Goal: Transaction & Acquisition: Book appointment/travel/reservation

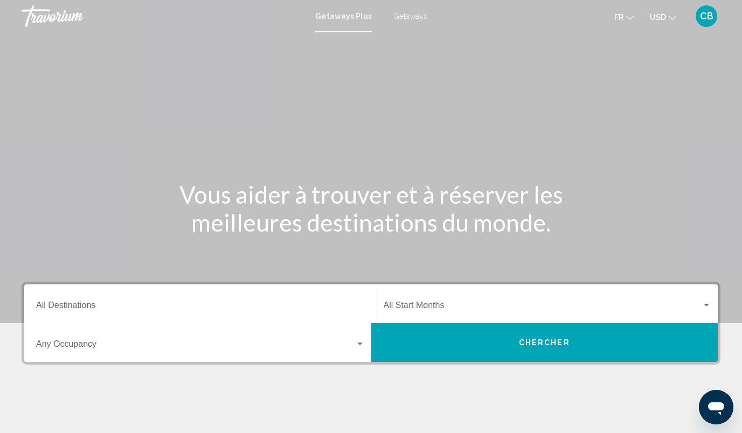
click at [159, 298] on div "Destination All Destinations" at bounding box center [200, 304] width 328 height 34
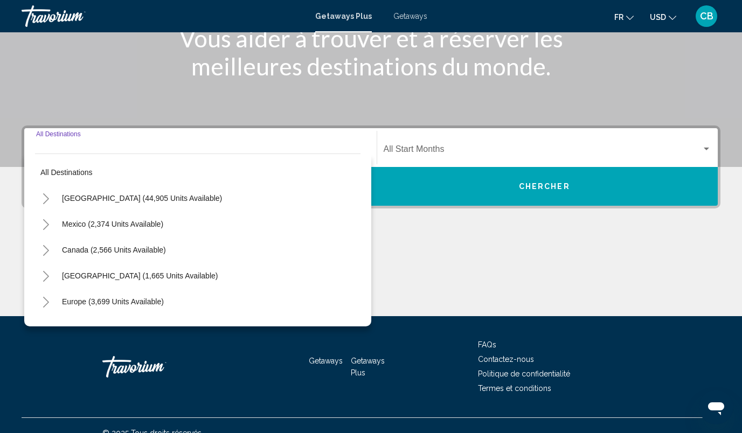
scroll to position [171, 0]
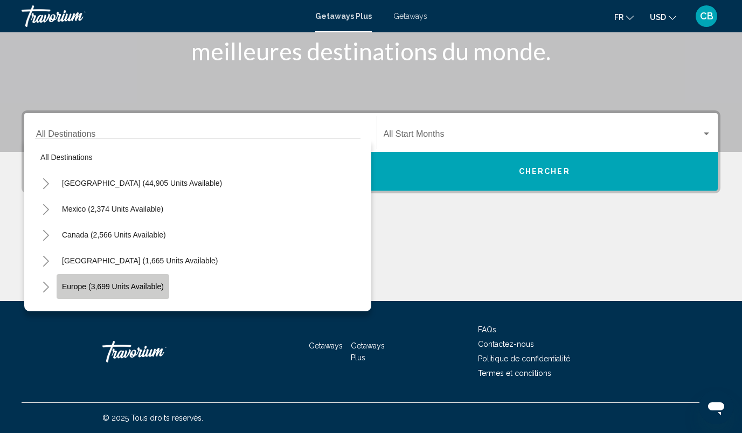
click at [123, 281] on button "Europe (3,699 units available)" at bounding box center [113, 286] width 113 height 25
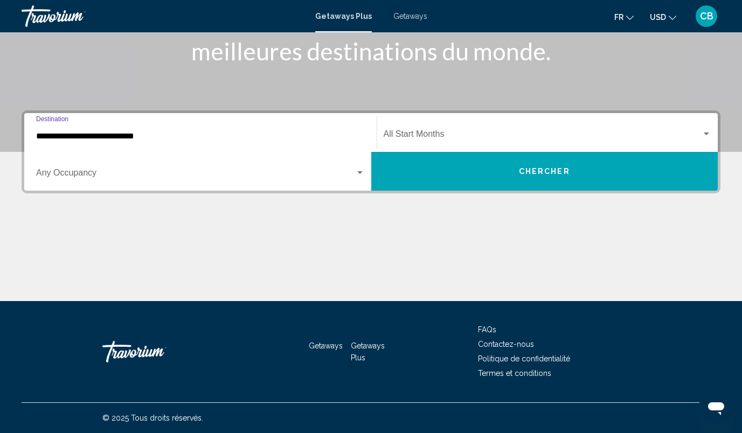
click at [167, 136] on input "**********" at bounding box center [200, 136] width 328 height 10
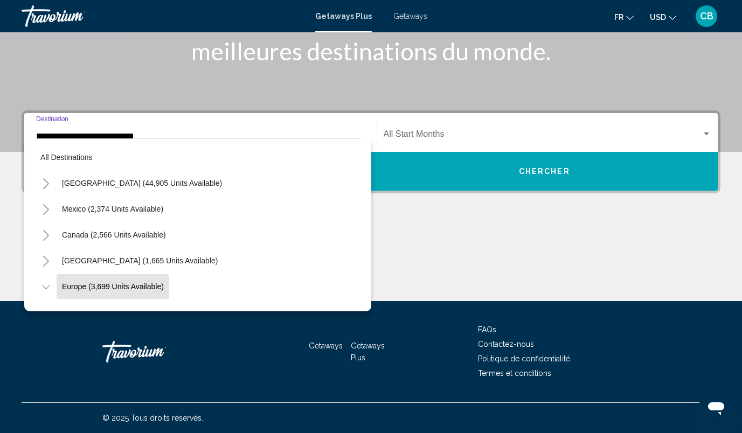
scroll to position [64, 0]
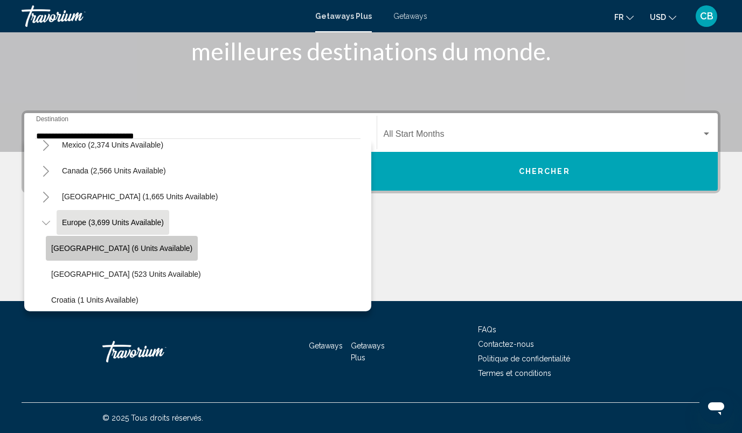
click at [131, 256] on button "[GEOGRAPHIC_DATA] (6 units available)" at bounding box center [122, 248] width 152 height 25
type input "**********"
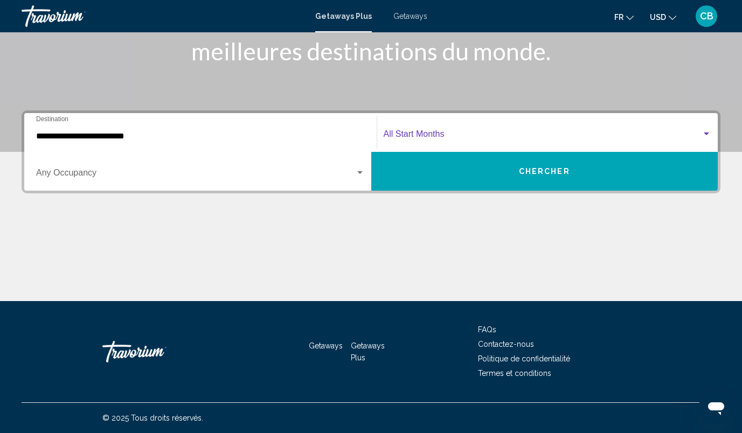
click at [426, 131] on span "Search widget" at bounding box center [542, 136] width 318 height 10
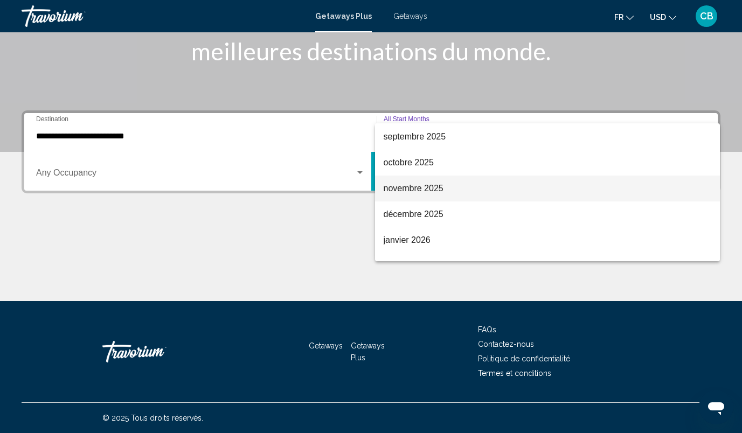
scroll to position [65, 0]
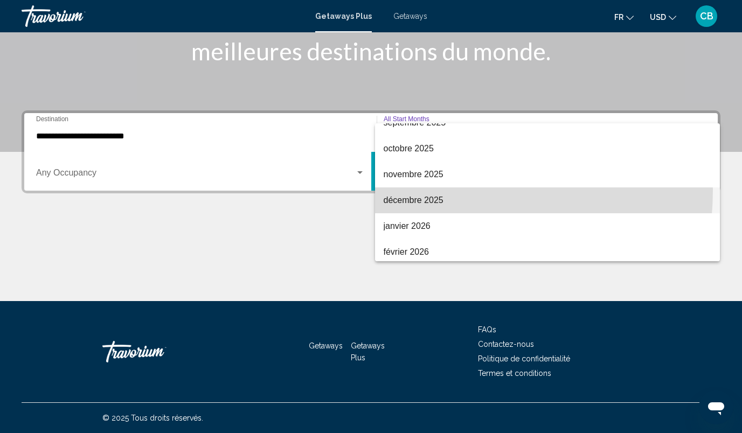
click at [415, 190] on span "décembre 2025" at bounding box center [547, 200] width 328 height 26
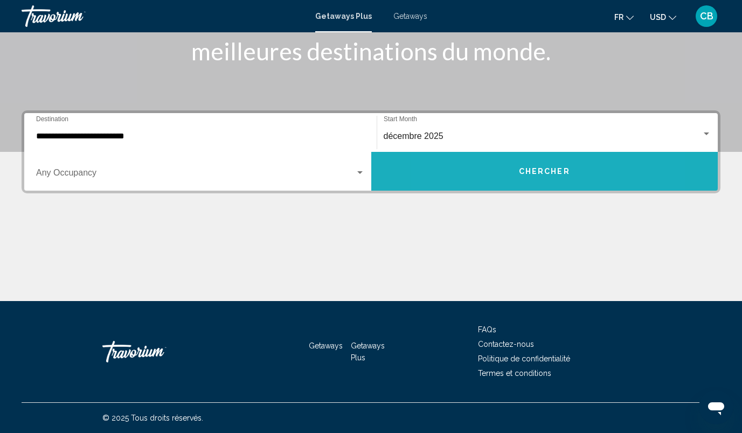
click at [497, 159] on button "Chercher" at bounding box center [544, 171] width 347 height 39
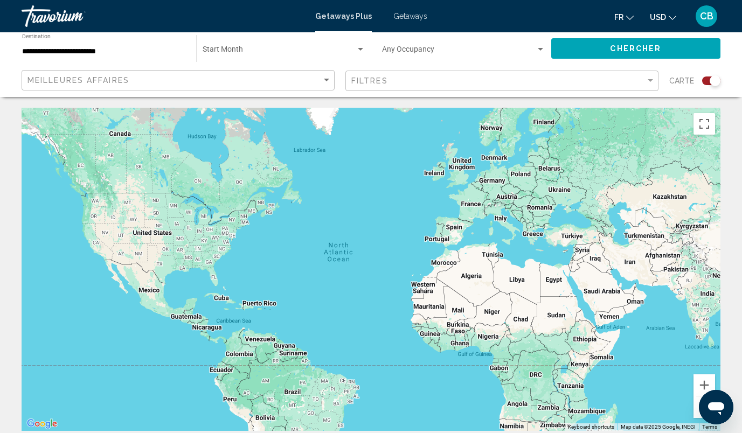
click at [703, 80] on div "Search widget" at bounding box center [711, 80] width 18 height 9
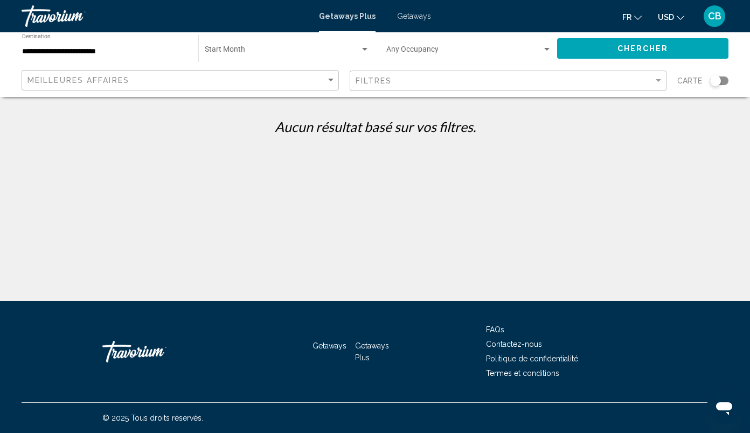
click at [412, 19] on span "Getaways" at bounding box center [414, 16] width 34 height 9
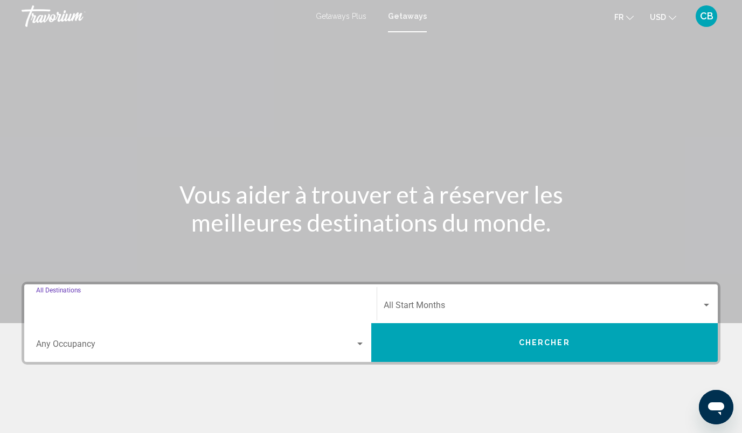
click at [164, 309] on input "Destination All Destinations" at bounding box center [200, 308] width 328 height 10
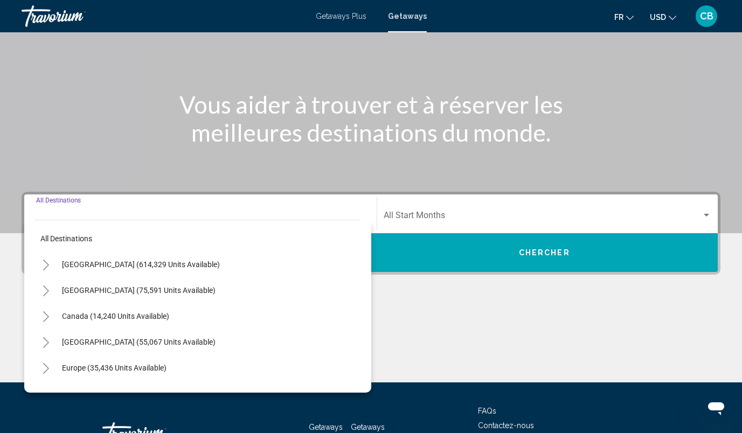
scroll to position [171, 0]
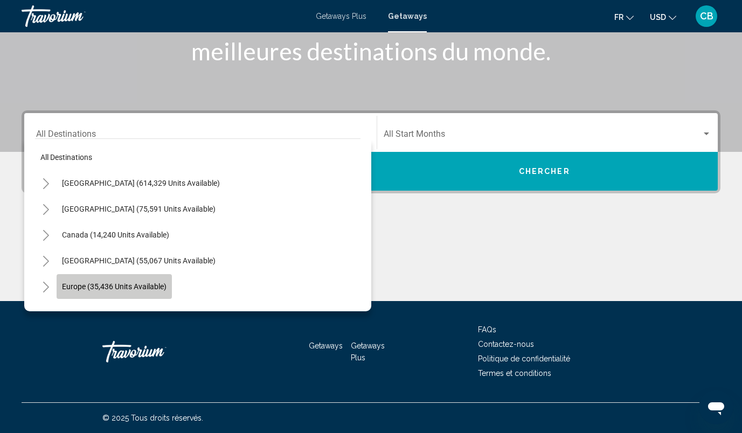
click at [135, 292] on button "Europe (35,436 units available)" at bounding box center [114, 286] width 115 height 25
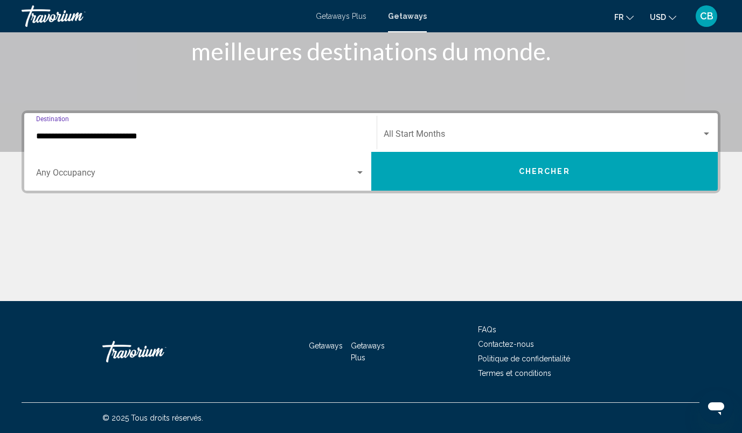
click at [180, 136] on input "**********" at bounding box center [200, 136] width 328 height 10
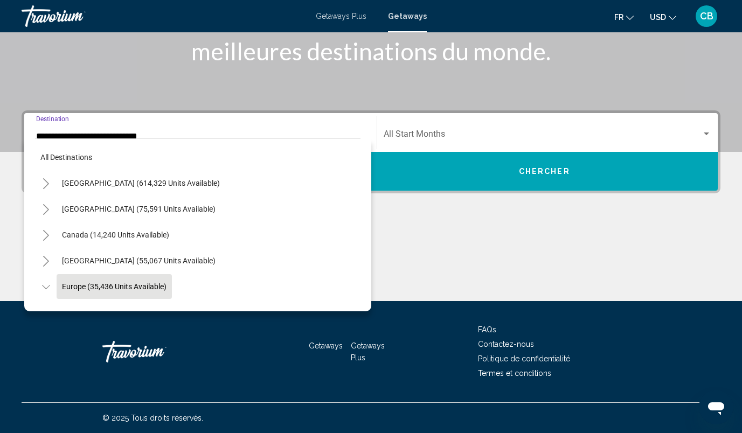
scroll to position [64, 0]
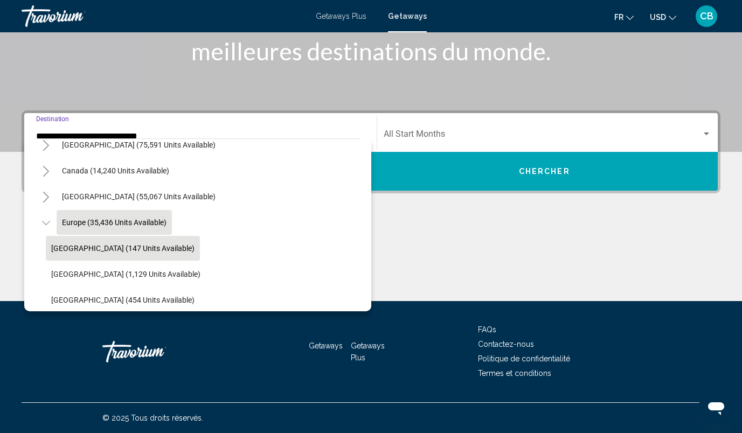
click at [128, 250] on span "[GEOGRAPHIC_DATA] (147 units available)" at bounding box center [122, 248] width 143 height 9
type input "**********"
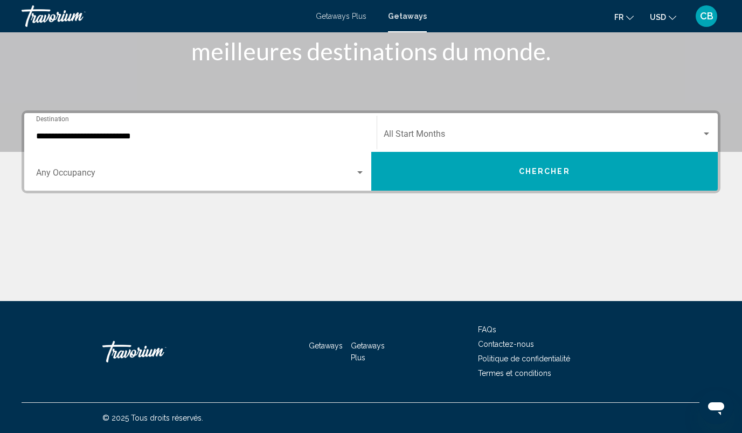
click at [417, 124] on div "Start Month All Start Months" at bounding box center [547, 133] width 328 height 34
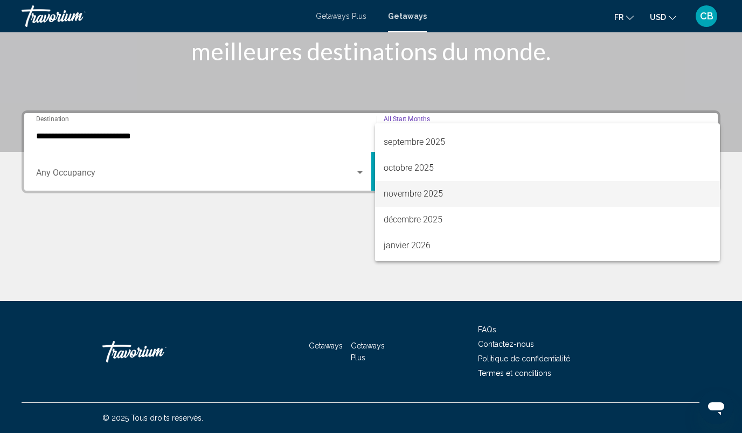
scroll to position [46, 0]
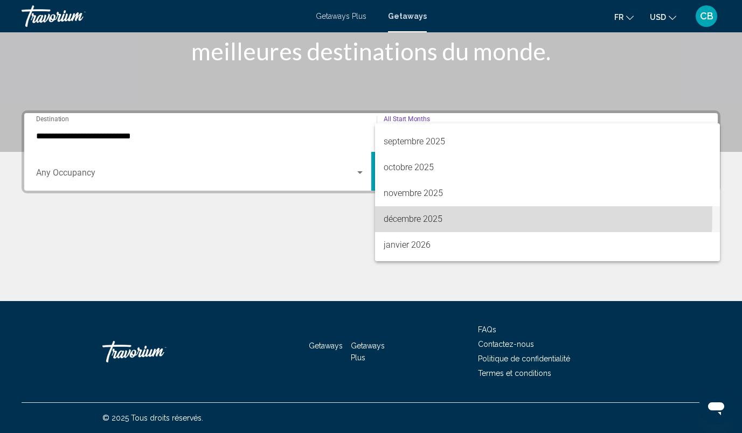
click at [412, 215] on span "décembre 2025" at bounding box center [547, 219] width 328 height 26
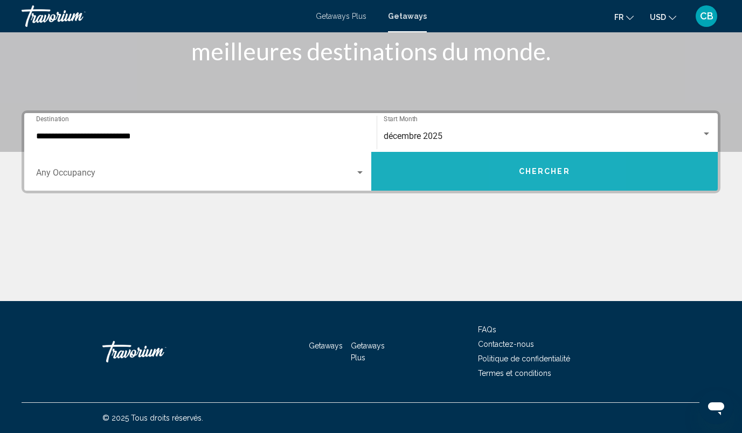
click at [535, 173] on span "Chercher" at bounding box center [544, 171] width 51 height 9
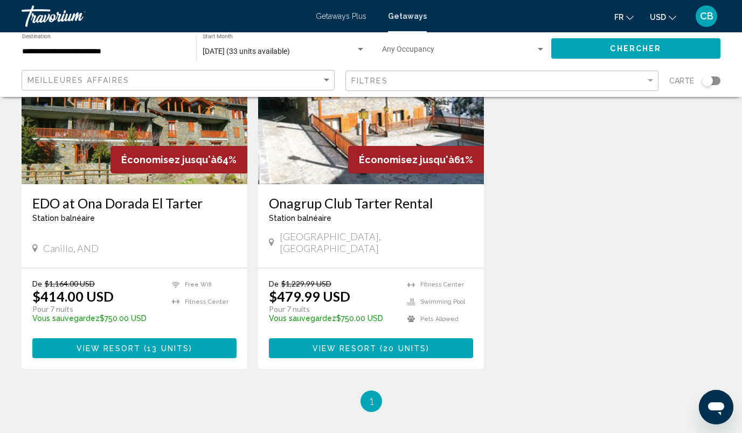
scroll to position [134, 0]
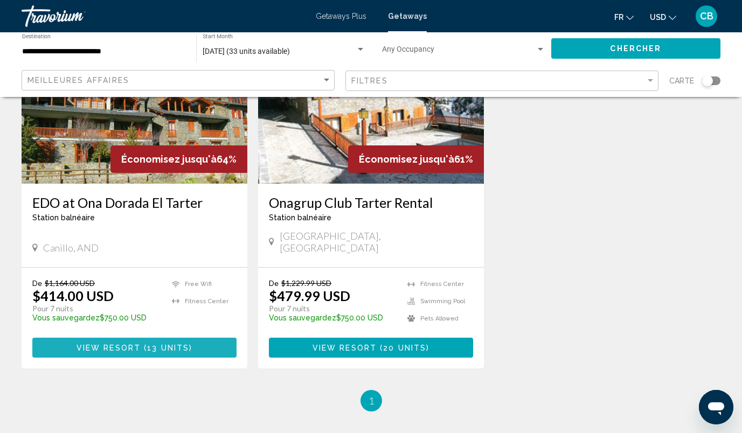
click at [169, 341] on button "View Resort ( 13 units )" at bounding box center [134, 348] width 204 height 20
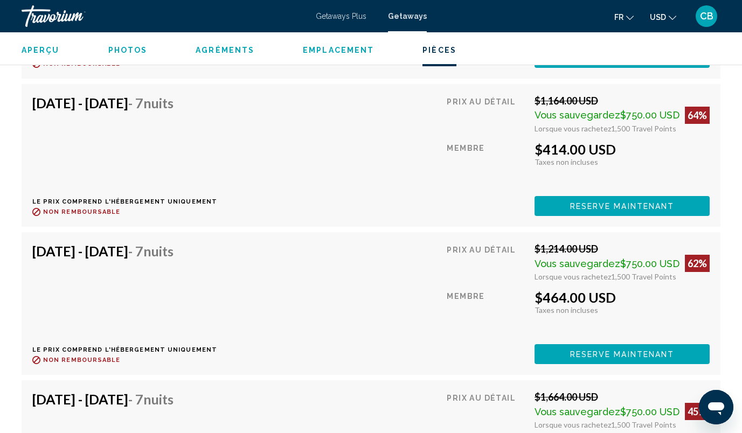
scroll to position [2309, 0]
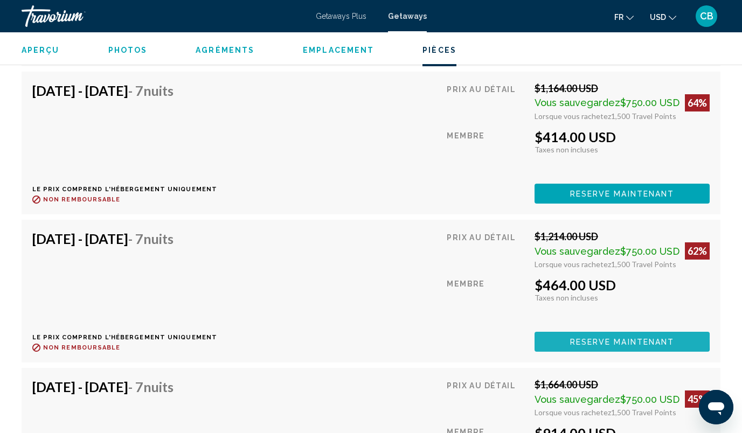
click at [619, 338] on span "Reserve maintenant" at bounding box center [622, 342] width 104 height 9
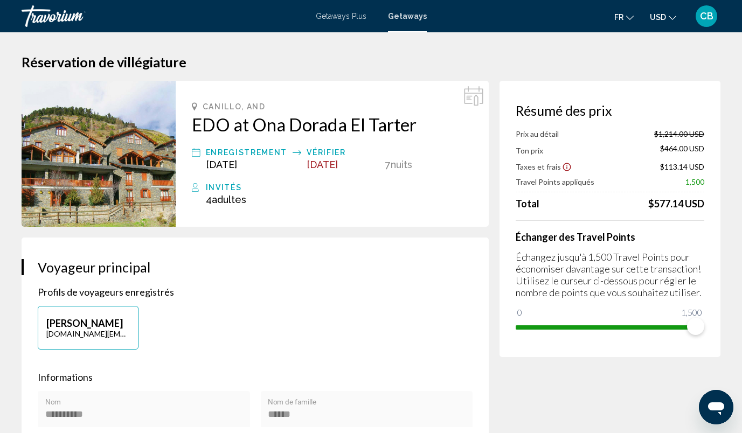
click at [664, 13] on span "USD" at bounding box center [657, 17] width 16 height 9
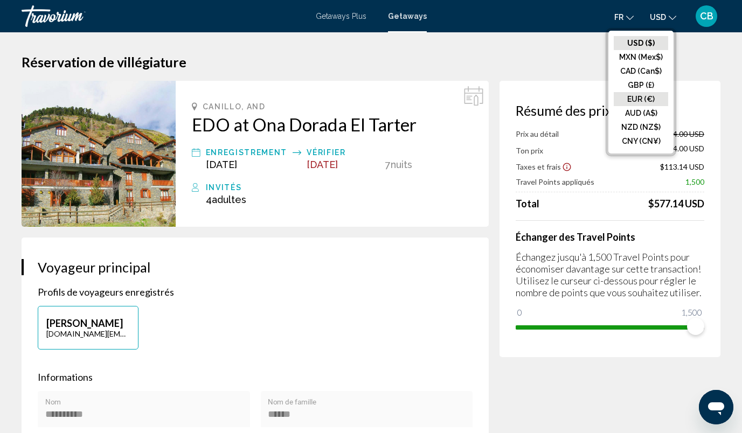
click at [645, 102] on button "EUR (€)" at bounding box center [640, 99] width 54 height 14
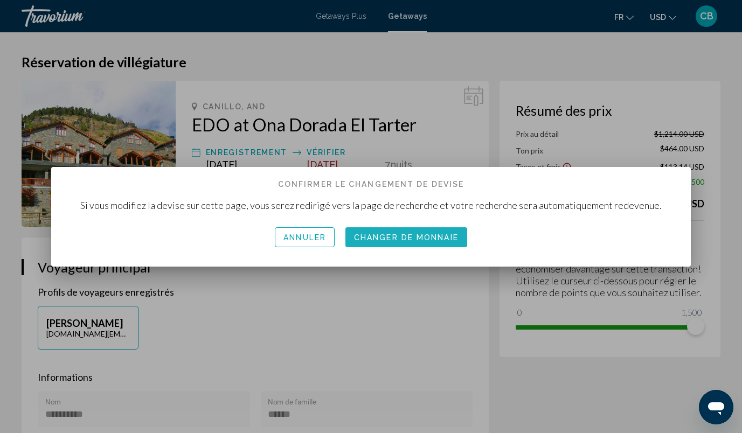
click at [405, 235] on span "Changer de monnaie" at bounding box center [406, 237] width 104 height 9
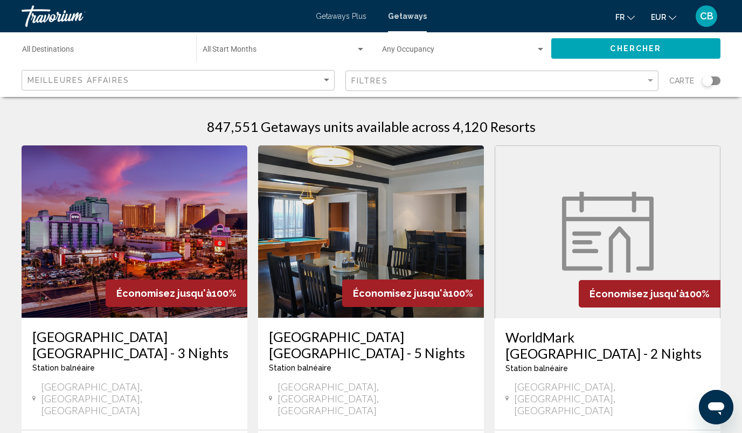
click at [84, 46] on div "Destination All Destinations" at bounding box center [103, 49] width 163 height 30
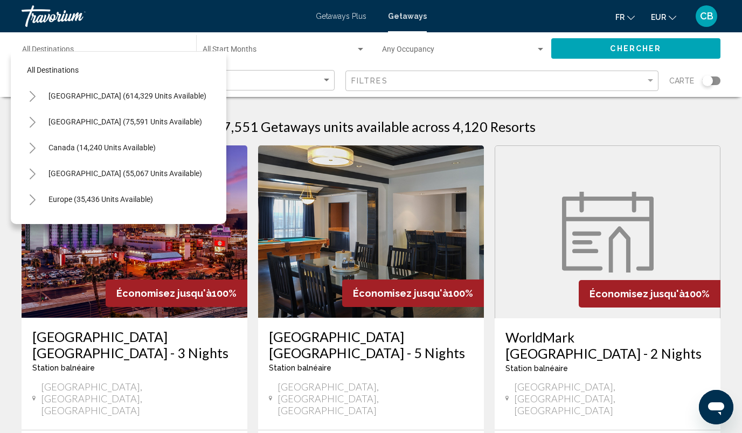
click at [48, 55] on div "All destinations [GEOGRAPHIC_DATA] (614,329 units available) [GEOGRAPHIC_DATA] …" at bounding box center [119, 135] width 194 height 167
click at [111, 192] on button "Europe (35,436 units available)" at bounding box center [100, 199] width 115 height 25
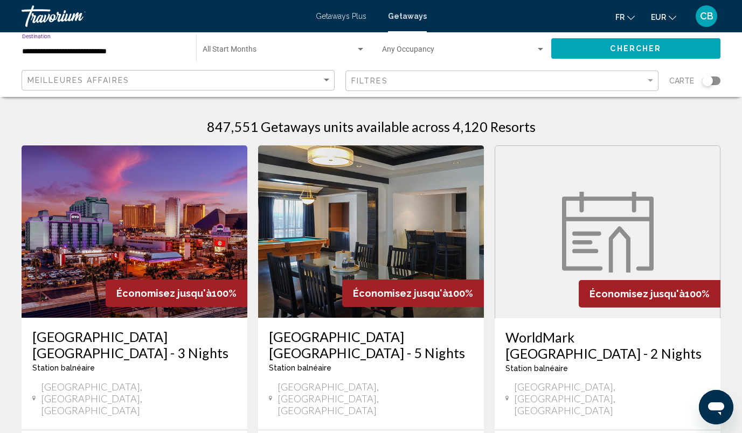
click at [134, 50] on input "**********" at bounding box center [103, 51] width 163 height 9
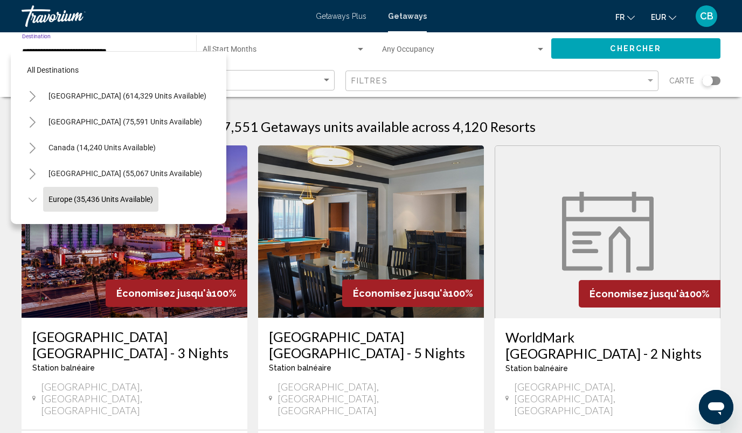
scroll to position [68, 0]
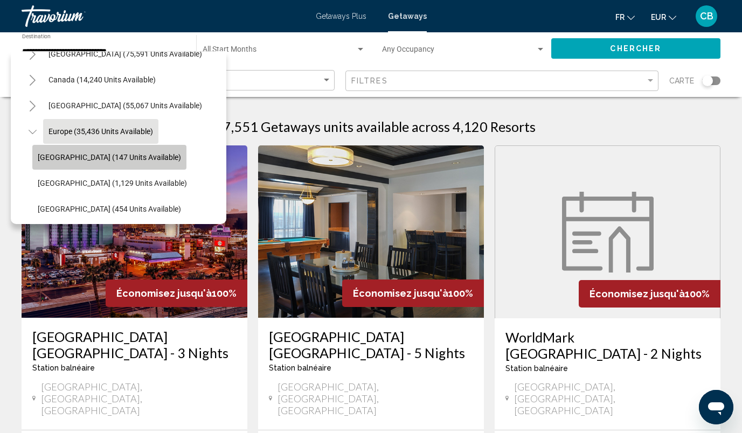
click at [127, 156] on span "[GEOGRAPHIC_DATA] (147 units available)" at bounding box center [109, 157] width 143 height 9
type input "**********"
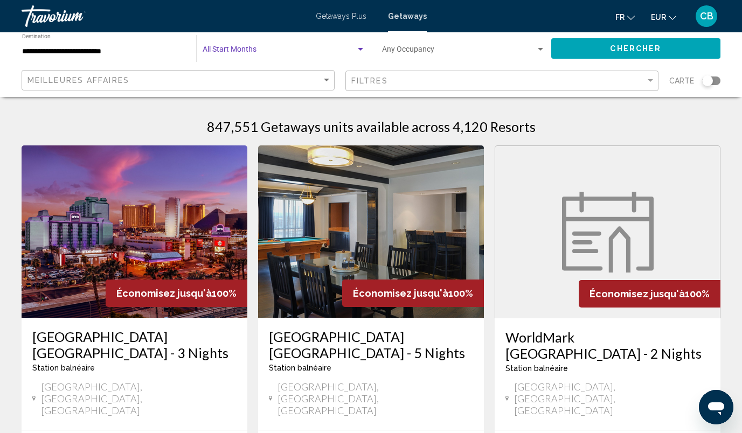
click at [292, 51] on span "Search widget" at bounding box center [278, 51] width 153 height 9
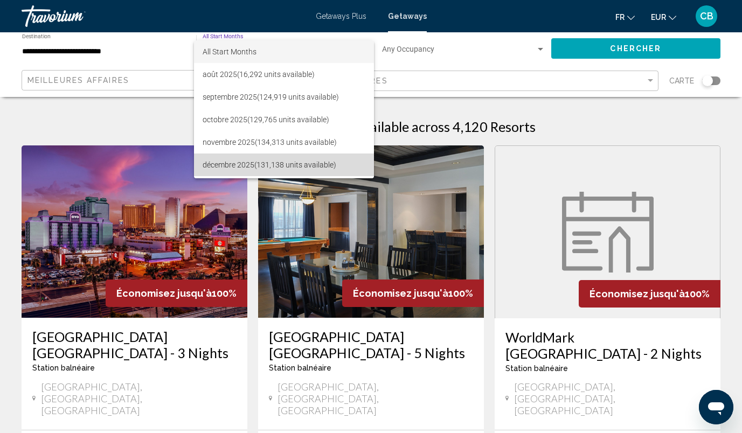
click at [289, 157] on span "[DATE] (131,138 units available)" at bounding box center [283, 164] width 163 height 23
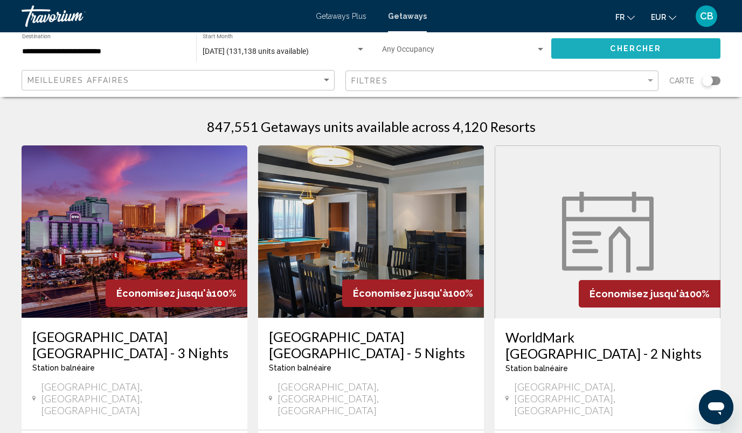
click at [648, 46] on span "Chercher" at bounding box center [635, 49] width 51 height 9
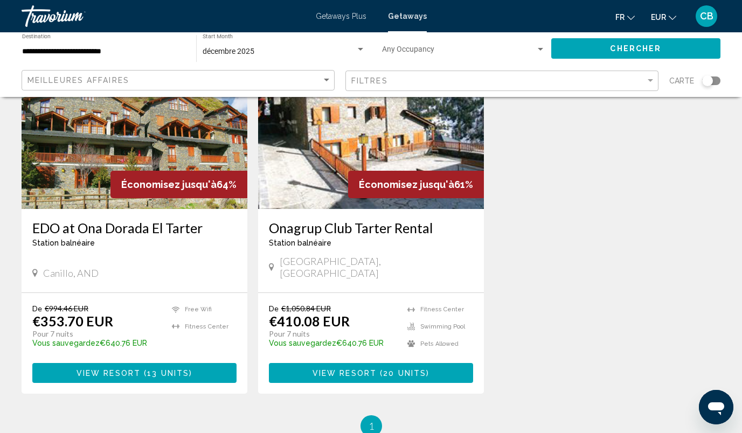
scroll to position [109, 0]
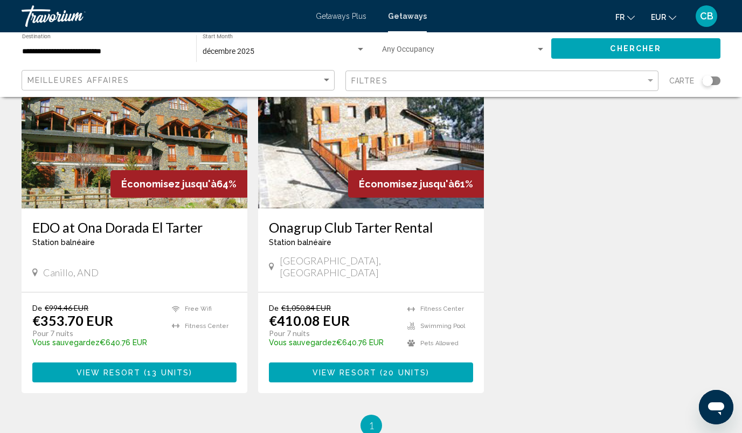
click at [99, 200] on img "Main content" at bounding box center [135, 122] width 226 height 172
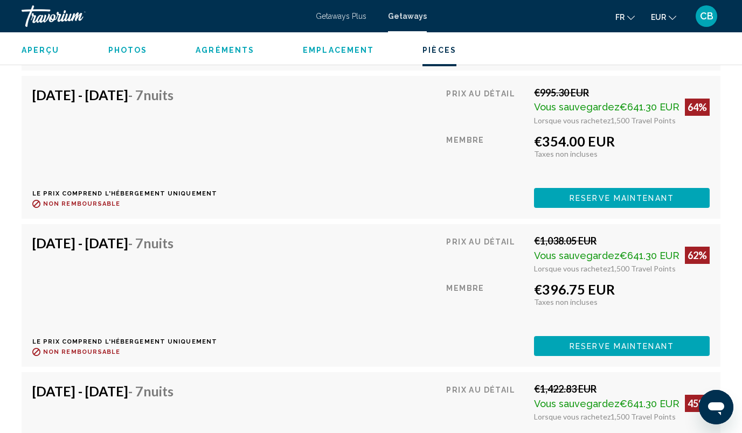
scroll to position [2308, 0]
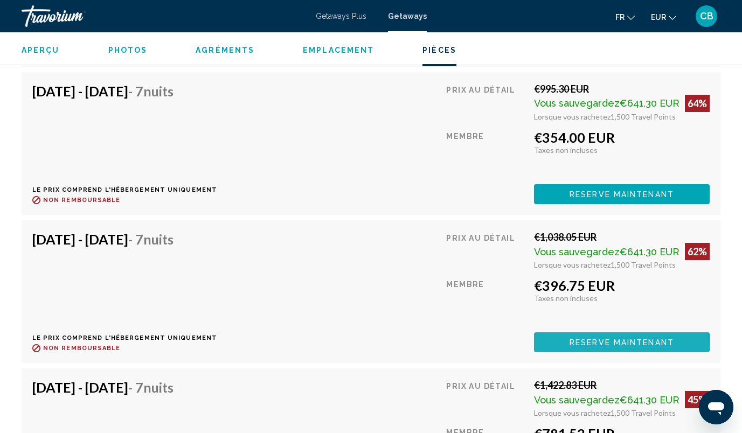
click at [619, 347] on button "Reserve maintenant" at bounding box center [622, 342] width 176 height 20
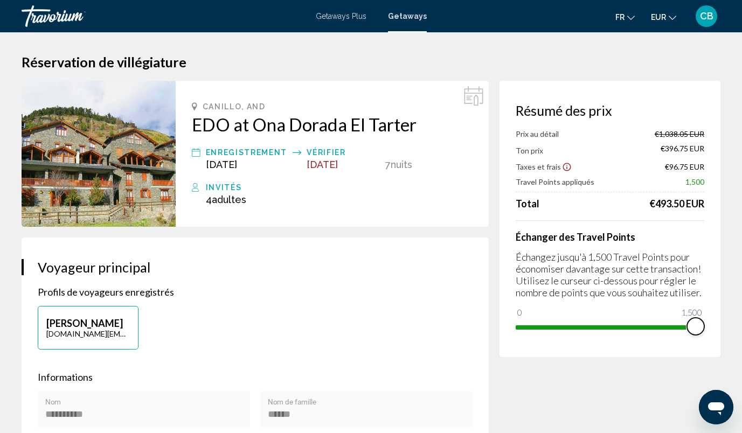
click at [670, 327] on ngx-slider "0 1,500 1,500" at bounding box center [609, 326] width 188 height 2
click at [621, 328] on span "Main content" at bounding box center [592, 327] width 155 height 4
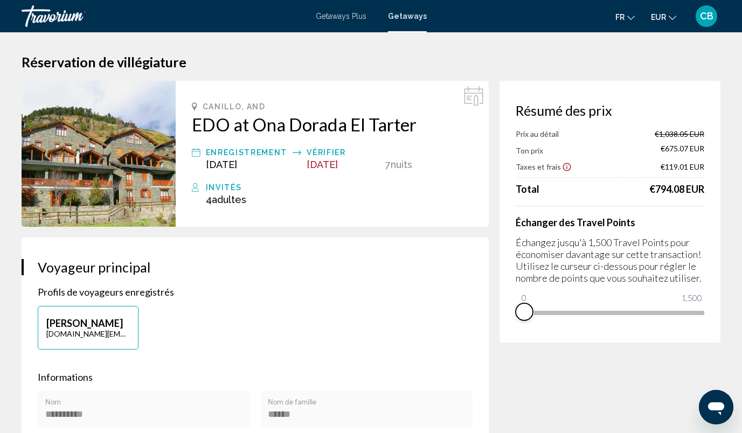
click at [521, 325] on div "Résumé des prix Prix au détail €1,038.05 EUR Ton prix €675.07 EUR Taxes et frai…" at bounding box center [609, 212] width 221 height 262
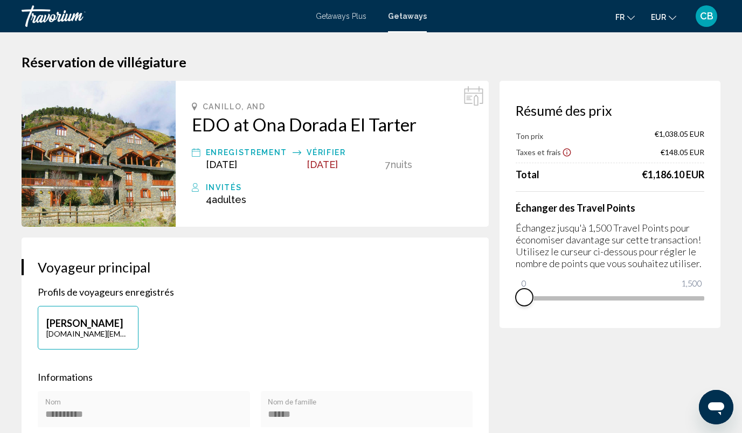
click at [550, 297] on div "Échanger des Travel Points Échangez jusqu'à 1,500 Travel Points pour économiser…" at bounding box center [609, 248] width 188 height 115
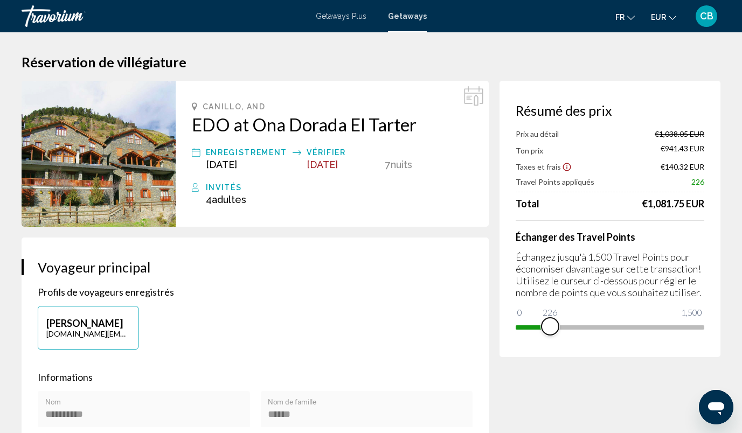
click at [580, 327] on span "Main content" at bounding box center [609, 327] width 188 height 4
click at [618, 327] on span "Main content" at bounding box center [609, 327] width 188 height 4
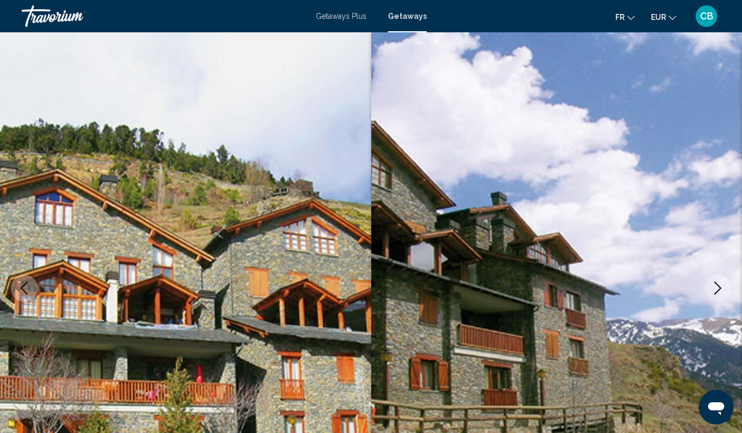
scroll to position [72, 0]
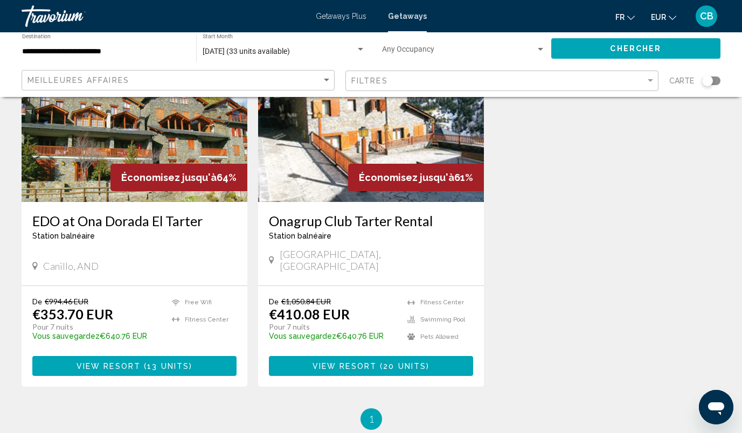
scroll to position [117, 0]
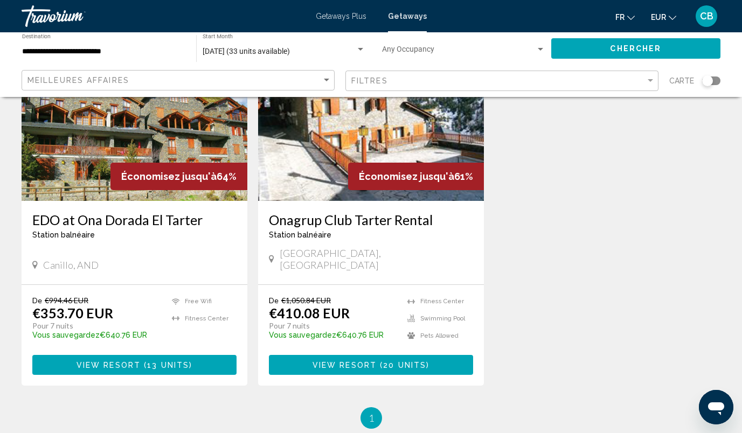
click at [377, 209] on div "Onagrup Club [GEOGRAPHIC_DATA] balnéaire - Ceci est une station d'adultes seule…" at bounding box center [371, 242] width 226 height 83
click at [377, 361] on span "Main content" at bounding box center [377, 365] width 3 height 9
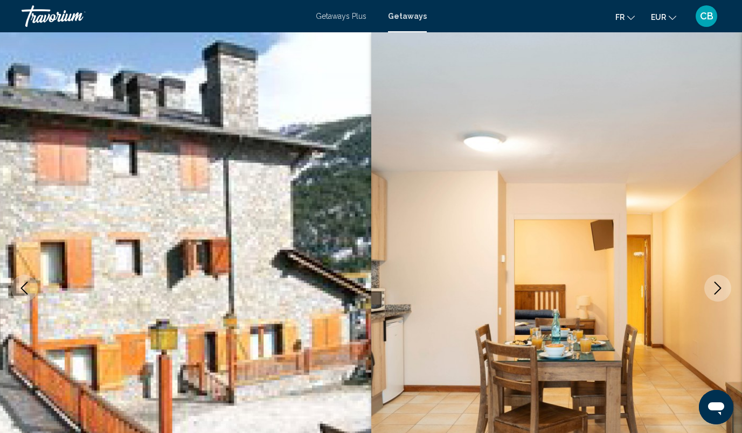
click at [350, 16] on span "Getaways Plus" at bounding box center [341, 16] width 51 height 9
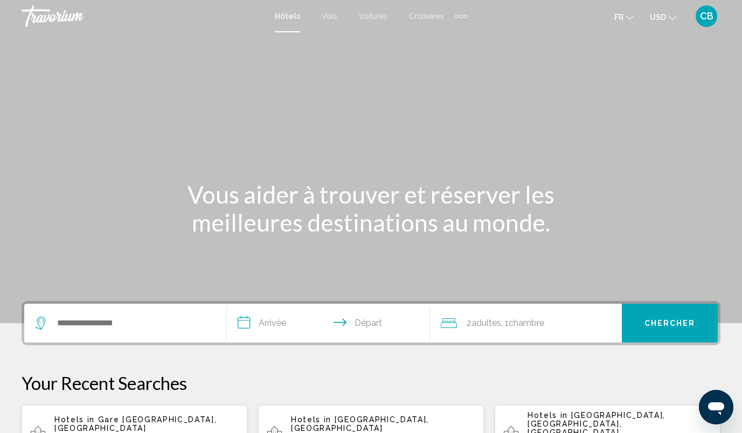
click at [131, 311] on div "Search widget" at bounding box center [125, 323] width 180 height 39
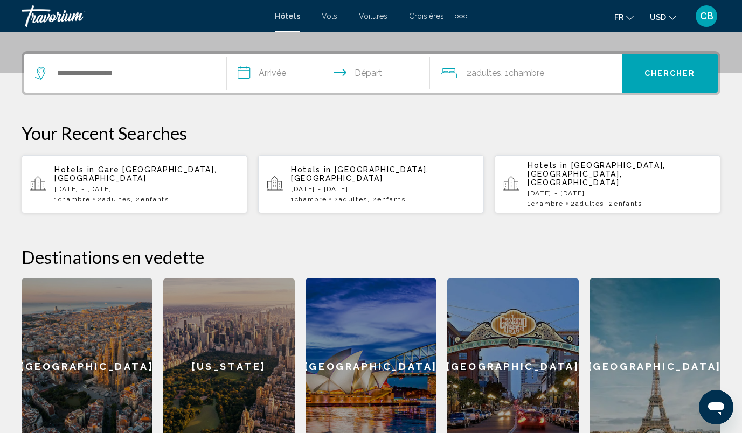
scroll to position [266, 0]
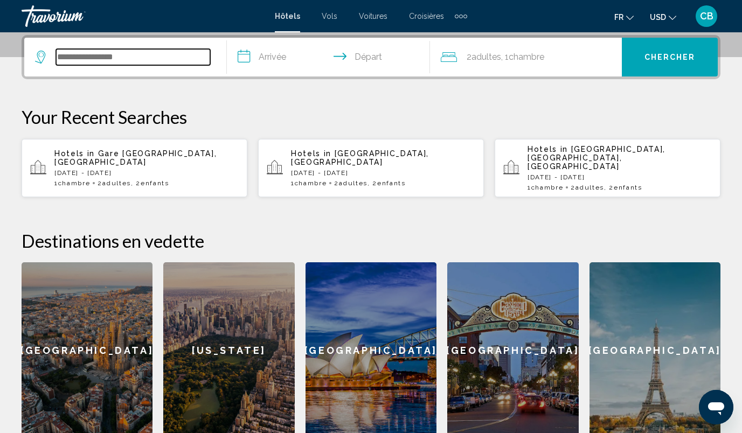
click at [122, 50] on input "Search widget" at bounding box center [133, 57] width 154 height 16
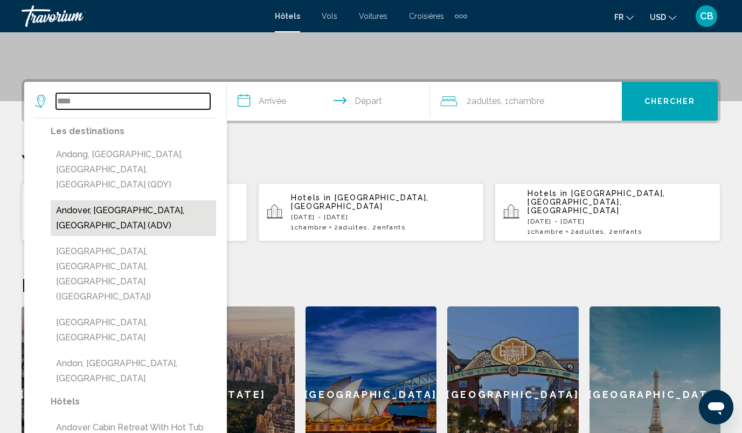
scroll to position [222, 0]
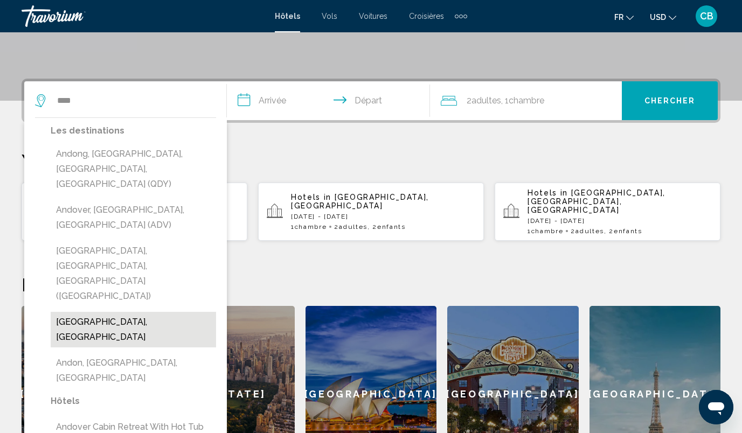
click at [103, 312] on button "Andorra, Andorra" at bounding box center [133, 330] width 165 height 36
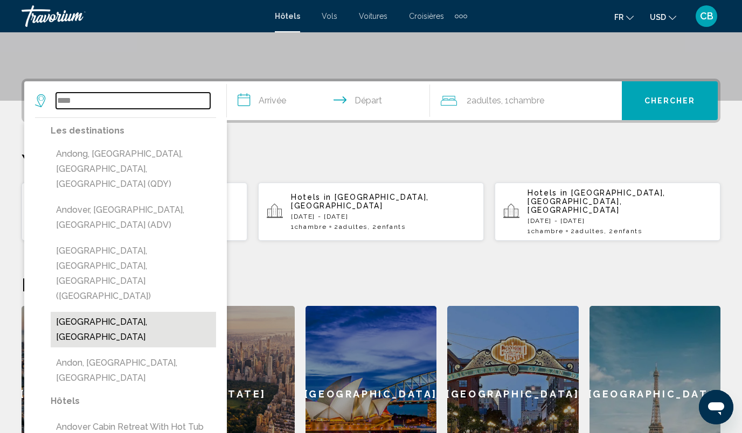
type input "**********"
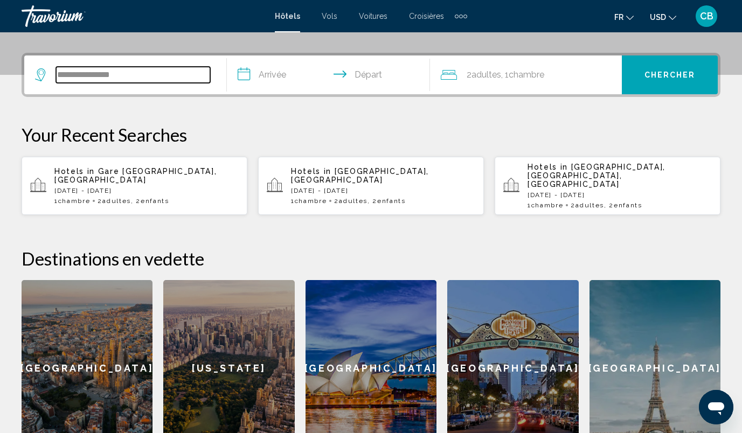
scroll to position [266, 0]
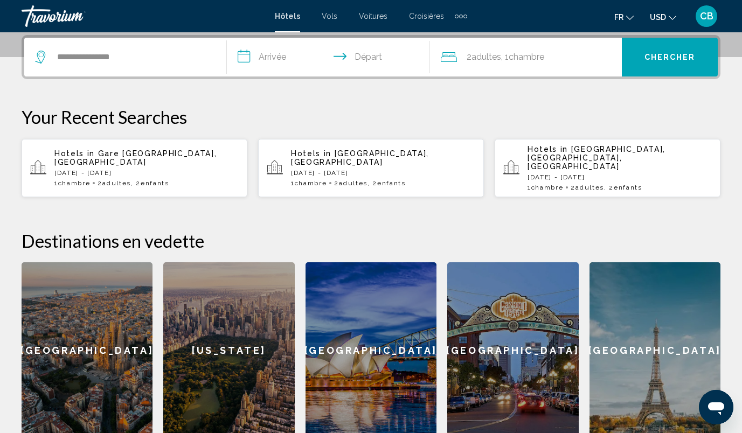
click at [274, 58] on input "**********" at bounding box center [330, 59] width 207 height 42
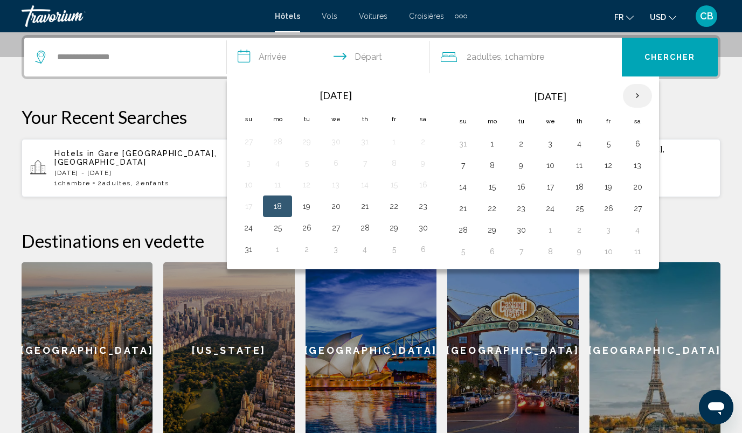
click at [637, 96] on th "Next month" at bounding box center [637, 96] width 29 height 24
click at [633, 170] on button "13" at bounding box center [636, 165] width 17 height 15
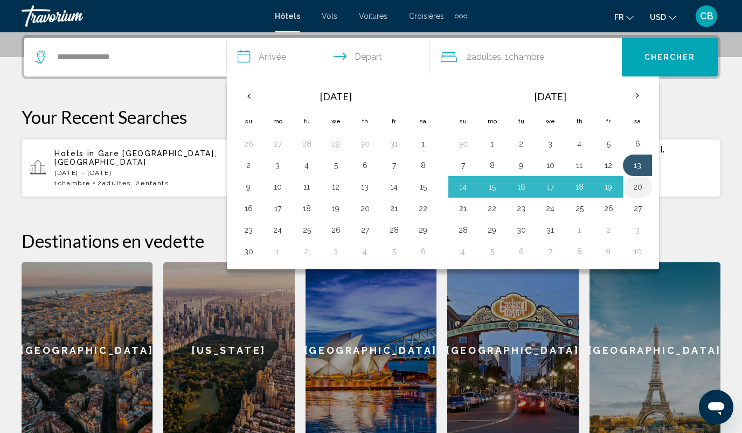
click at [634, 185] on button "20" at bounding box center [636, 186] width 17 height 15
type input "**********"
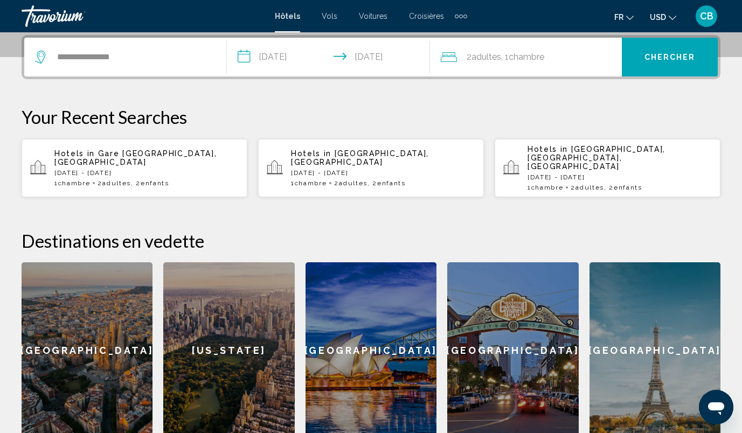
click at [525, 61] on span "Chambre" at bounding box center [526, 57] width 36 height 10
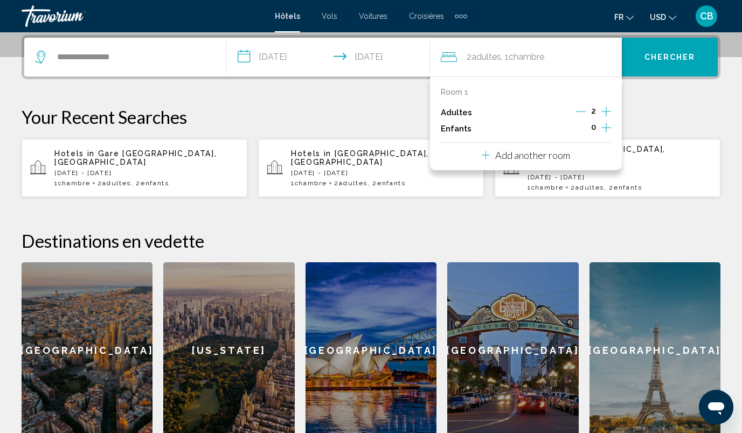
click at [605, 126] on icon "Increment children" at bounding box center [606, 127] width 10 height 13
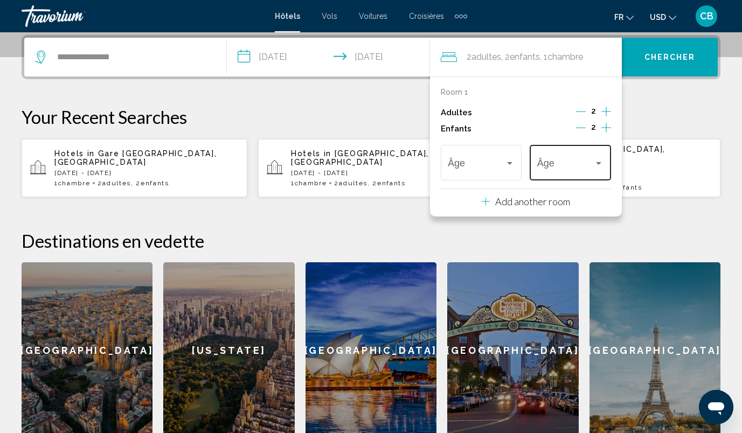
click at [562, 171] on div "Âge" at bounding box center [570, 161] width 67 height 38
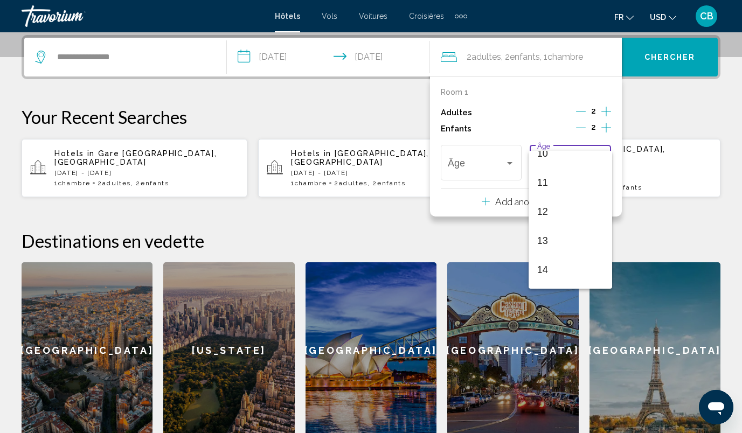
scroll to position [305, 0]
click at [554, 207] on span "12" at bounding box center [570, 208] width 67 height 29
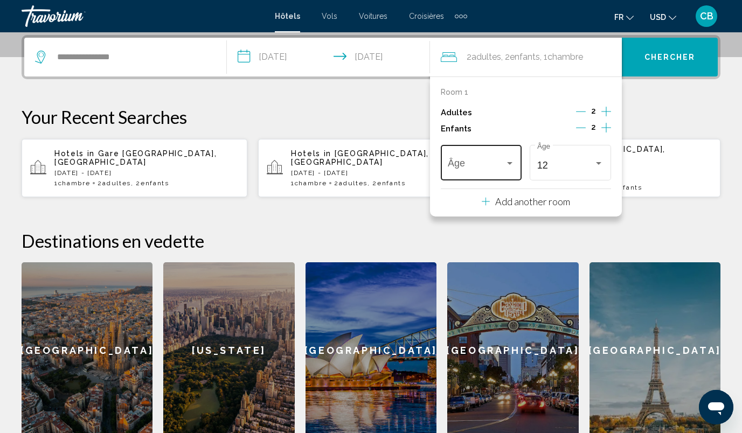
click at [467, 163] on span "Travelers: 2 adults, 2 children" at bounding box center [475, 165] width 57 height 11
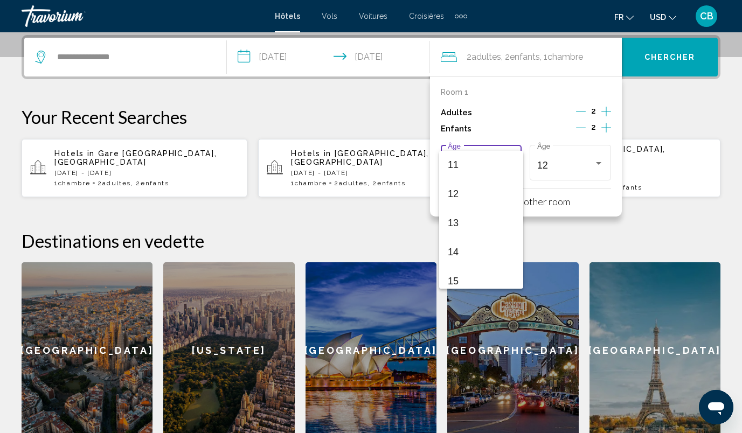
scroll to position [321, 0]
click at [473, 245] on span "14" at bounding box center [480, 251] width 67 height 29
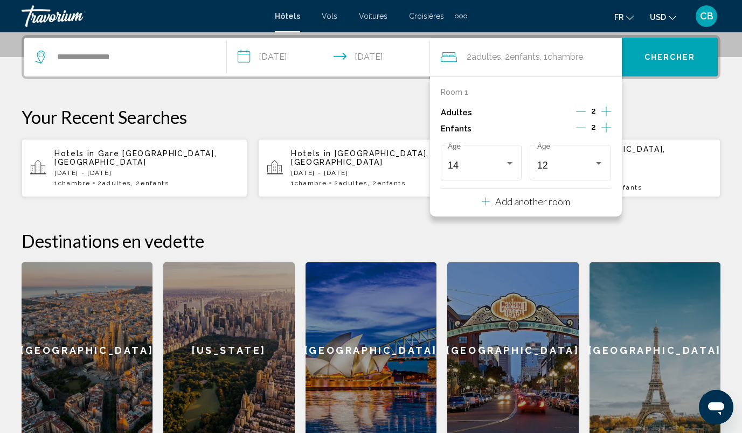
click at [673, 112] on p "Your Recent Searches" at bounding box center [371, 117] width 698 height 22
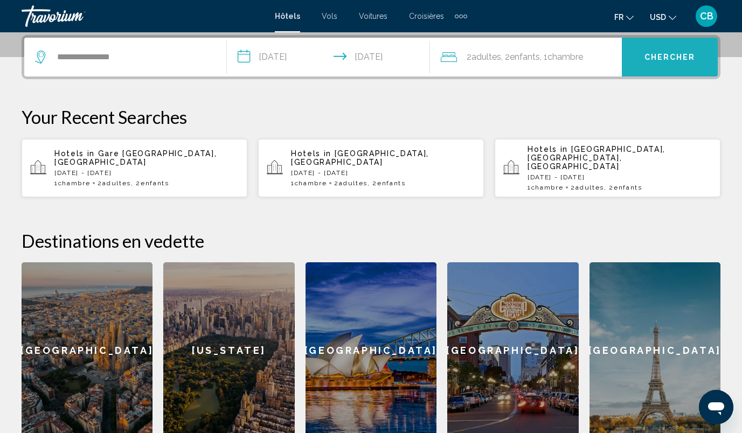
click at [660, 57] on span "Chercher" at bounding box center [669, 57] width 51 height 9
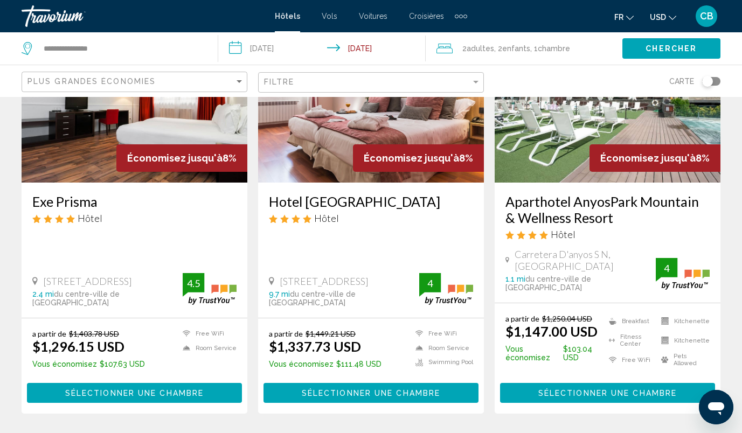
scroll to position [1365, 0]
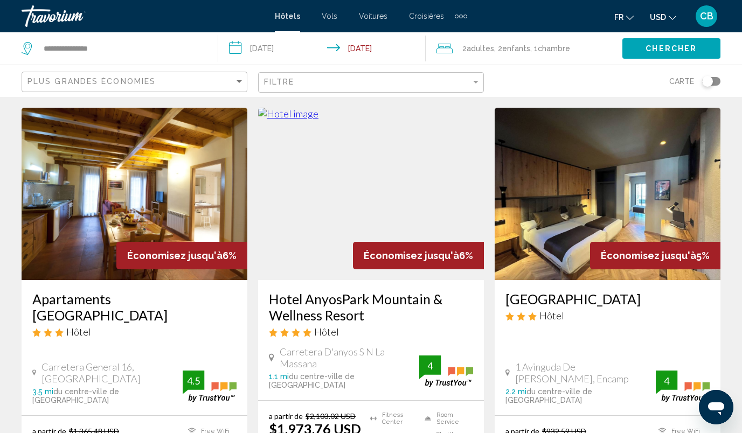
scroll to position [837, 0]
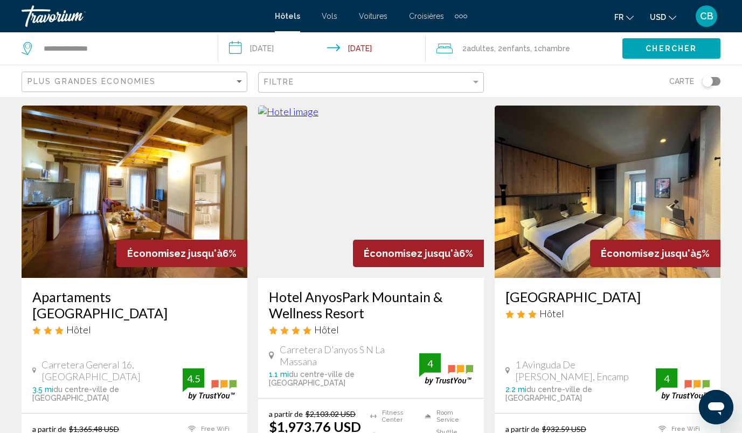
click at [325, 75] on div "Filtre" at bounding box center [372, 83] width 216 height 20
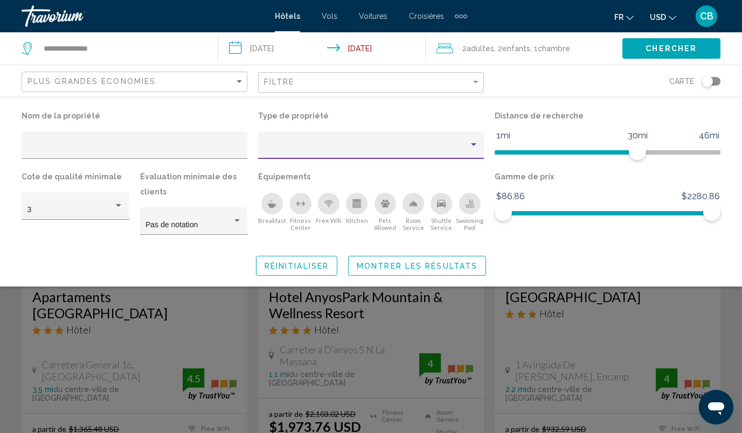
click at [341, 149] on div "Property type" at bounding box center [366, 149] width 205 height 9
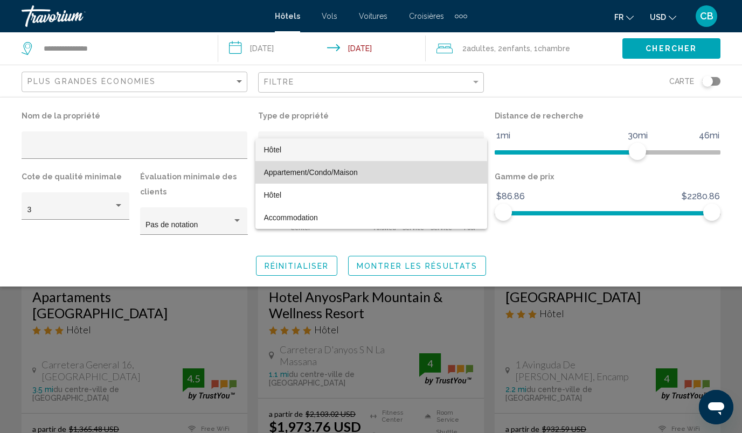
click at [312, 176] on span "Appartement/Condo/Maison" at bounding box center [311, 172] width 94 height 9
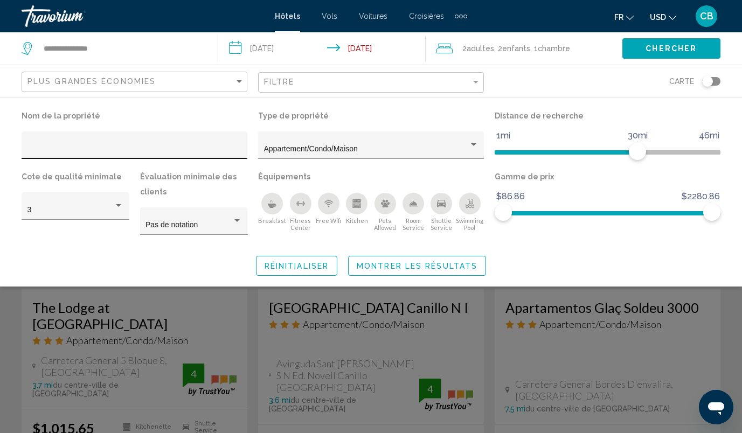
click at [135, 142] on div "Hotel Filters" at bounding box center [134, 148] width 214 height 22
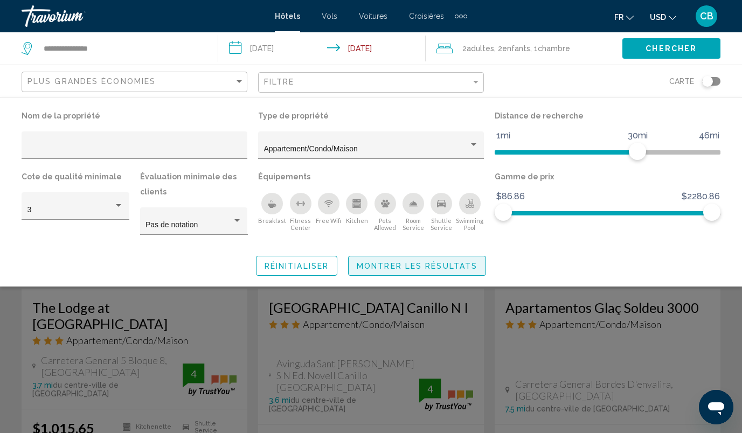
click at [416, 265] on span "Montrer les résultats" at bounding box center [416, 266] width 121 height 9
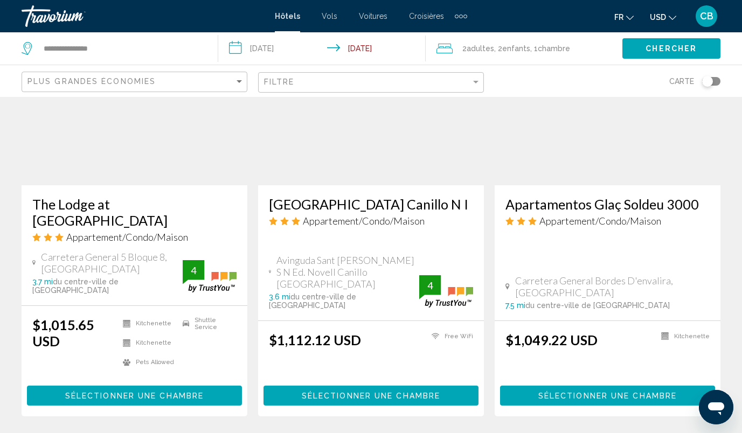
scroll to position [936, 0]
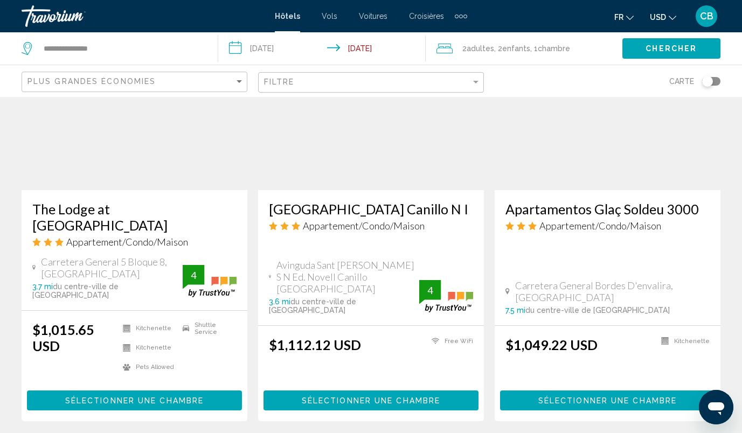
click at [194, 86] on div "Plus grandes économies" at bounding box center [135, 82] width 216 height 20
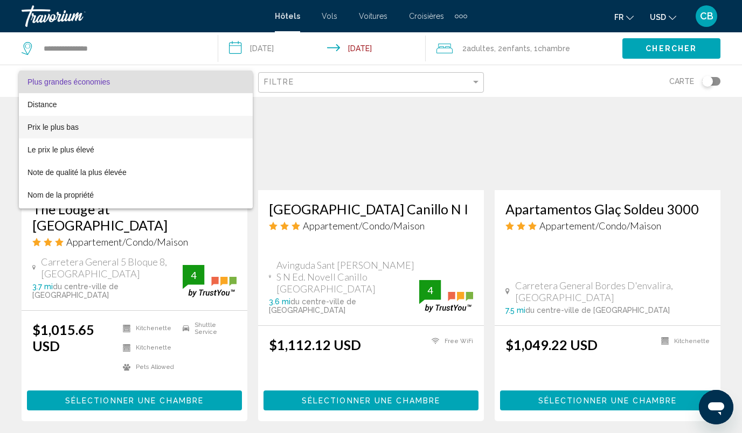
click at [176, 125] on span "Prix le plus bas" at bounding box center [135, 127] width 216 height 23
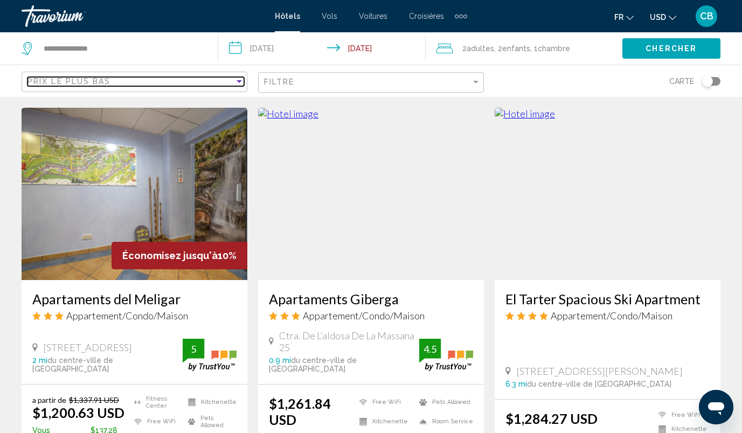
scroll to position [848, 0]
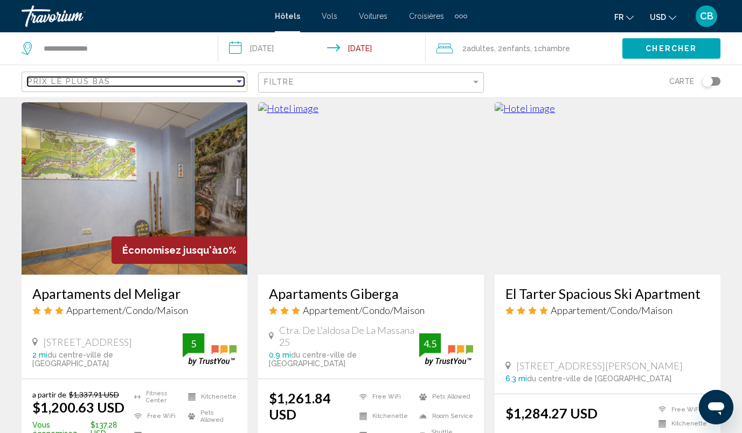
click at [224, 79] on div "Prix le plus bas" at bounding box center [130, 81] width 207 height 9
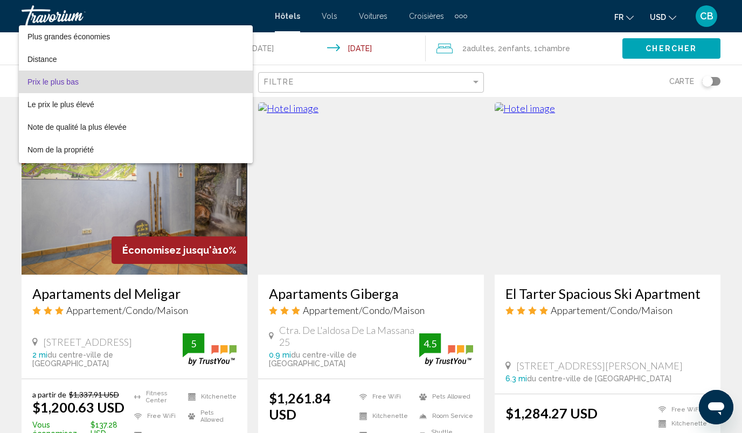
click at [141, 83] on span "Prix le plus bas" at bounding box center [135, 82] width 216 height 23
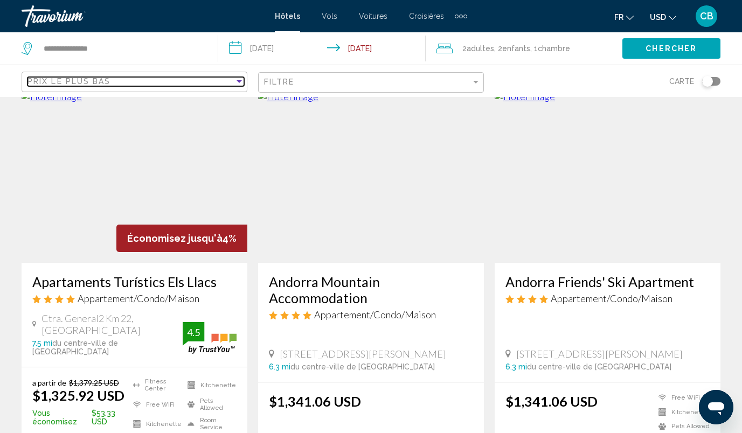
scroll to position [1450, 0]
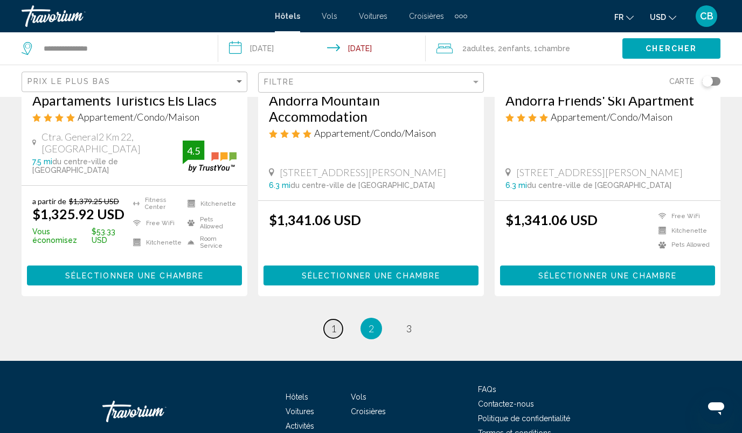
click at [334, 323] on span "1" at bounding box center [333, 329] width 5 height 12
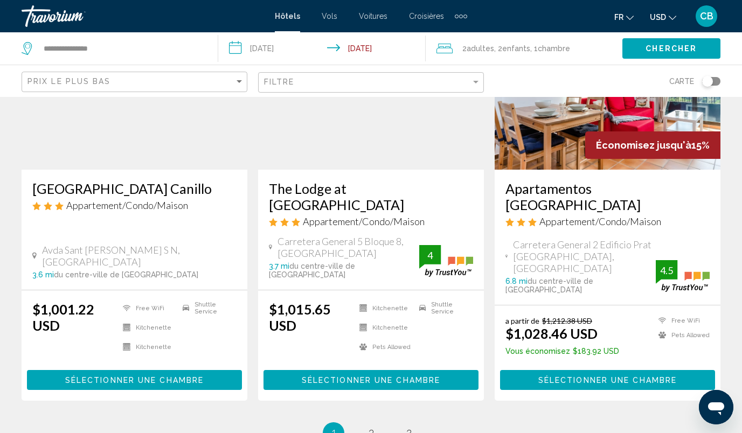
scroll to position [1491, 0]
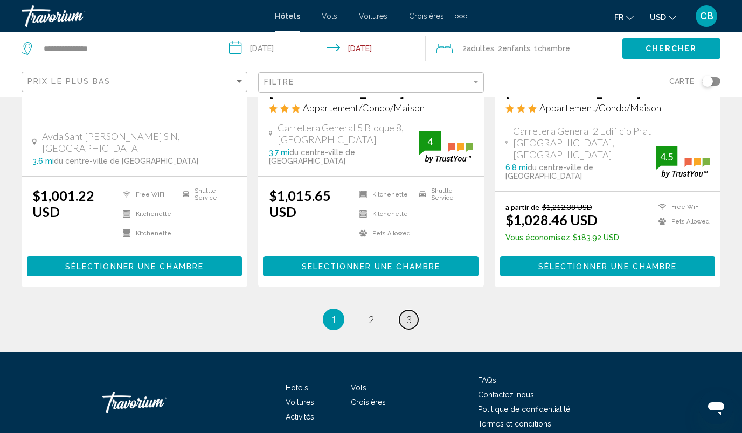
click at [411, 310] on link "page 3" at bounding box center [408, 319] width 19 height 19
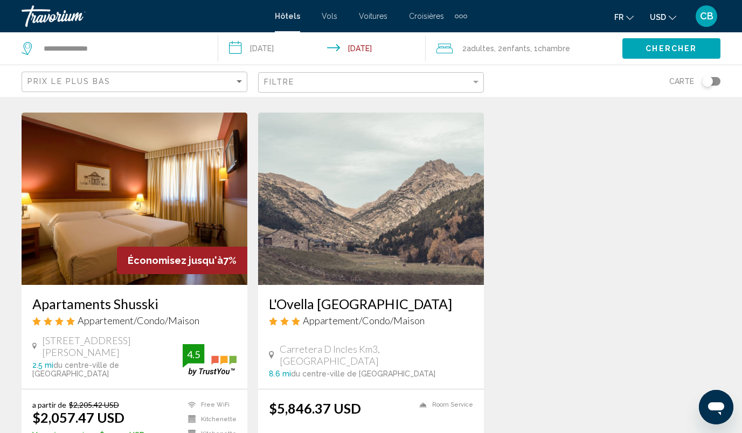
scroll to position [447, 0]
